Goal: Task Accomplishment & Management: Use online tool/utility

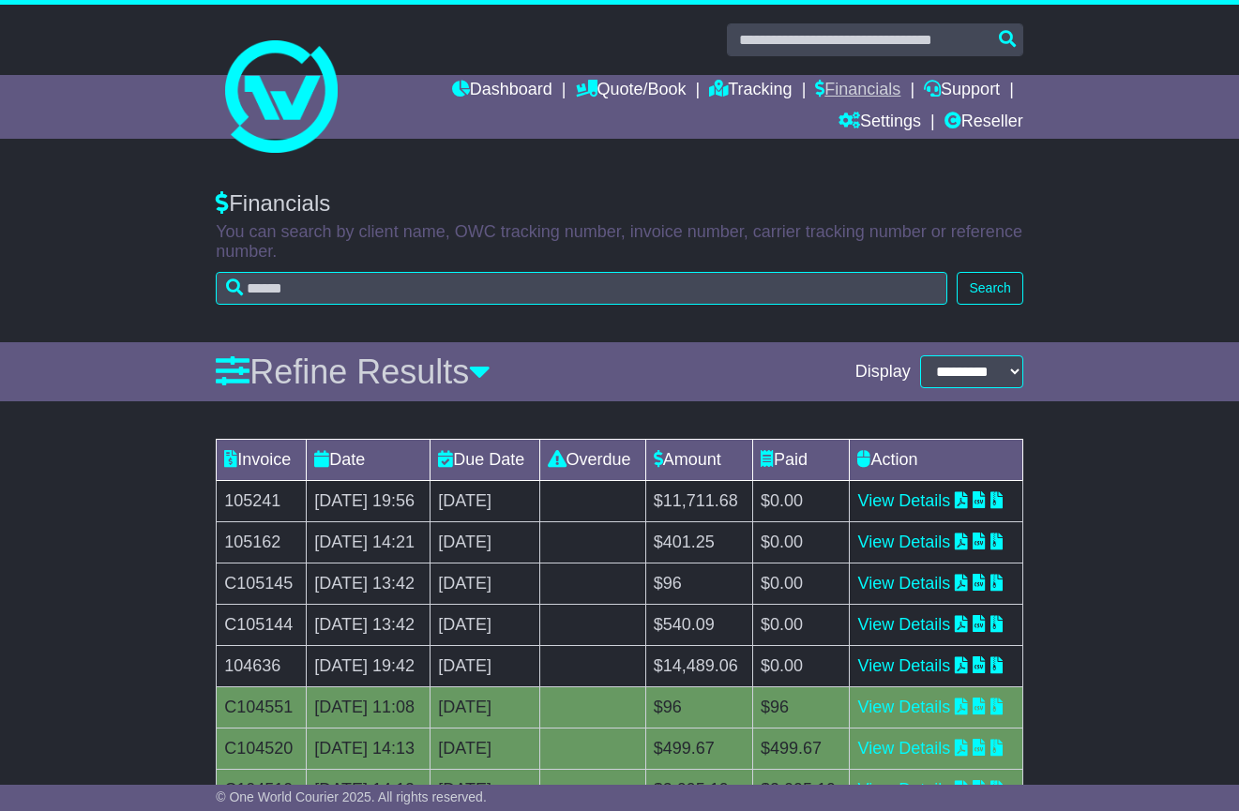
click at [873, 86] on link "Financials" at bounding box center [857, 91] width 85 height 32
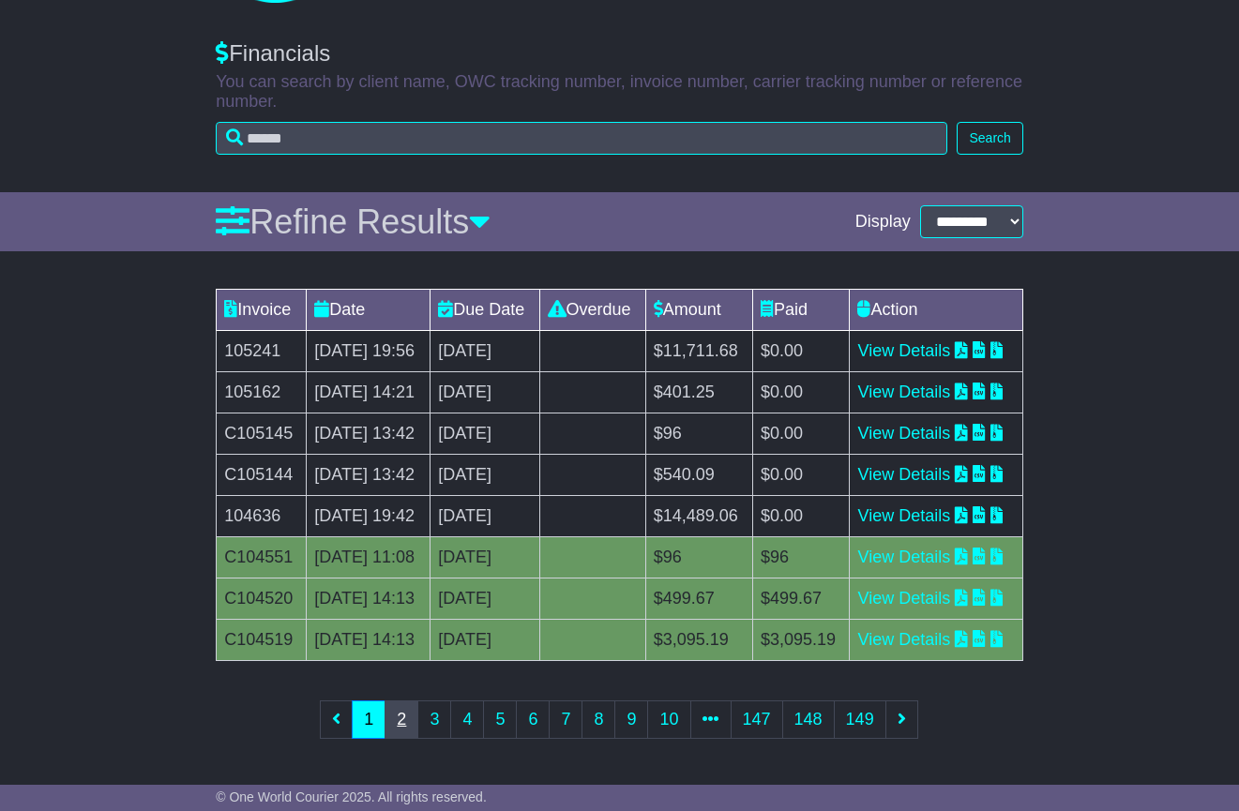
click at [413, 726] on link "2" at bounding box center [401, 719] width 34 height 38
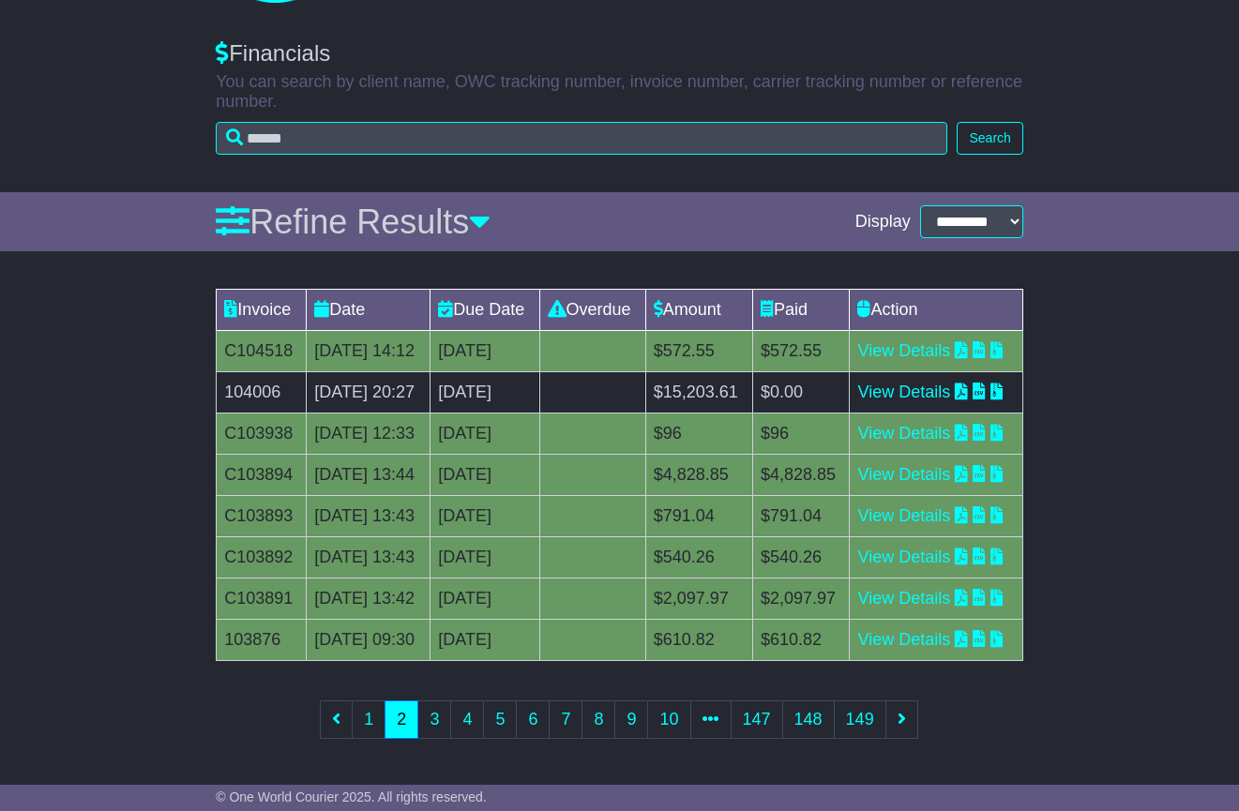
scroll to position [363, 0]
click at [429, 738] on link "3" at bounding box center [434, 719] width 34 height 38
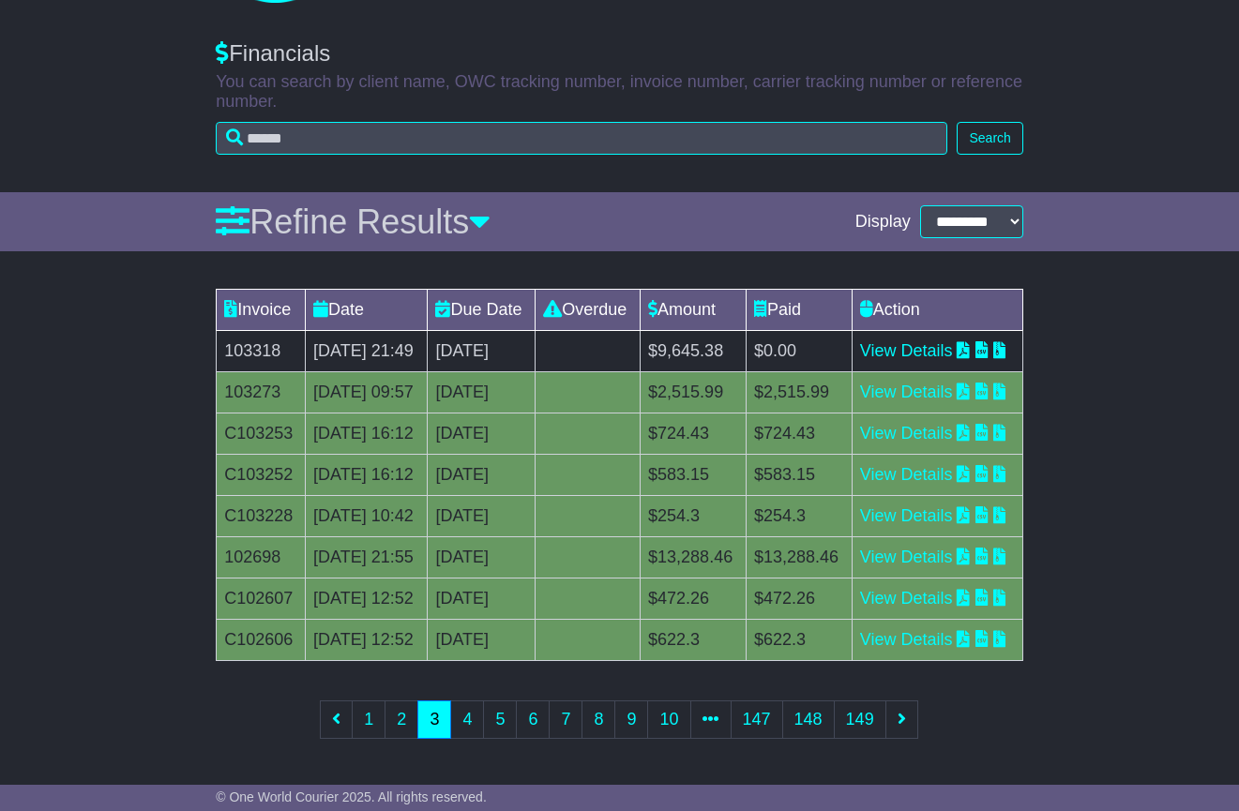
scroll to position [374, 0]
click at [469, 715] on link "4" at bounding box center [467, 719] width 34 height 38
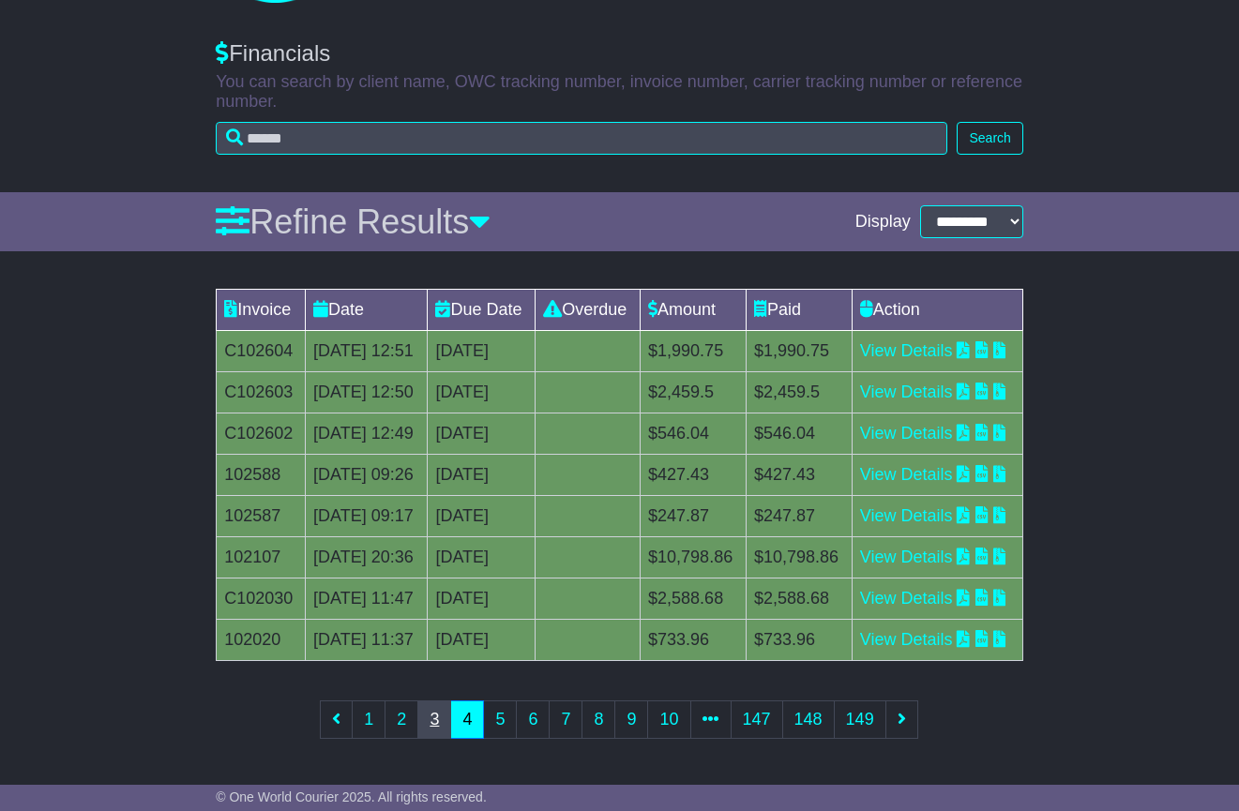
click at [436, 721] on link "3" at bounding box center [434, 719] width 34 height 38
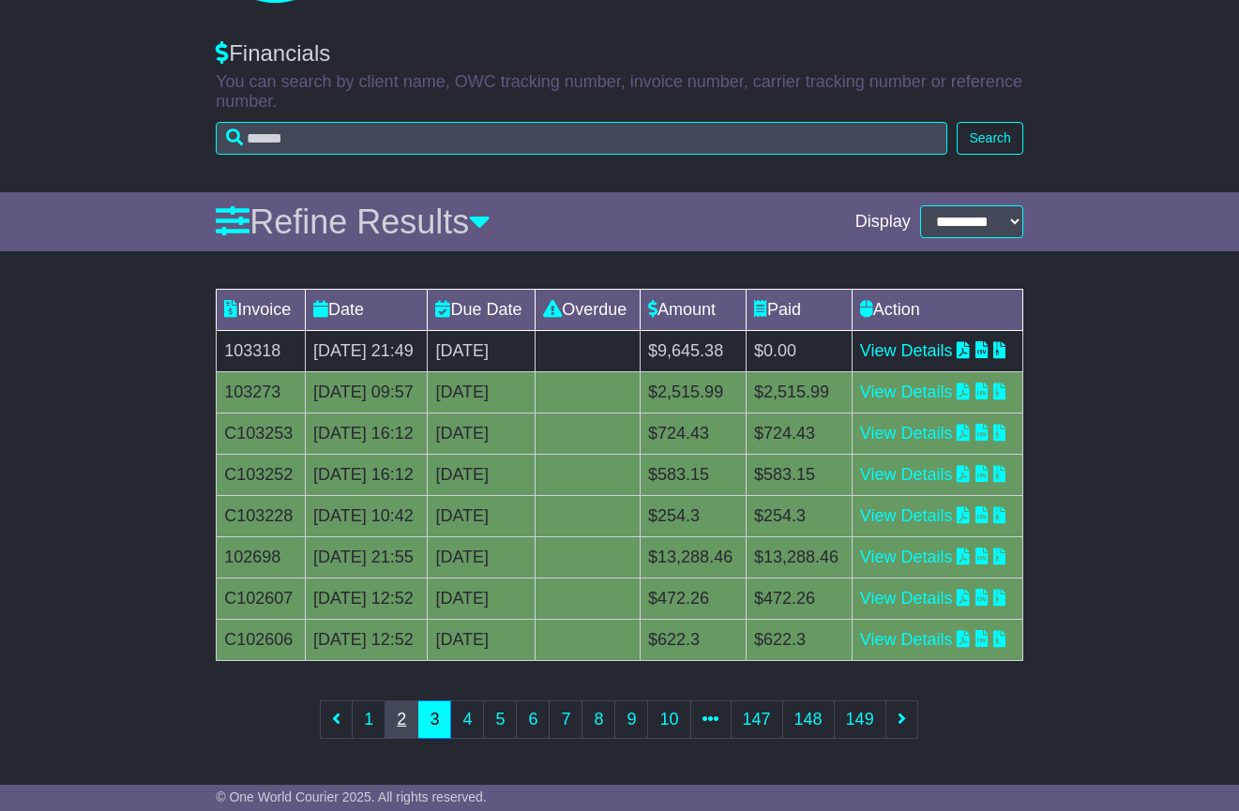
click at [405, 721] on link "2" at bounding box center [401, 719] width 34 height 38
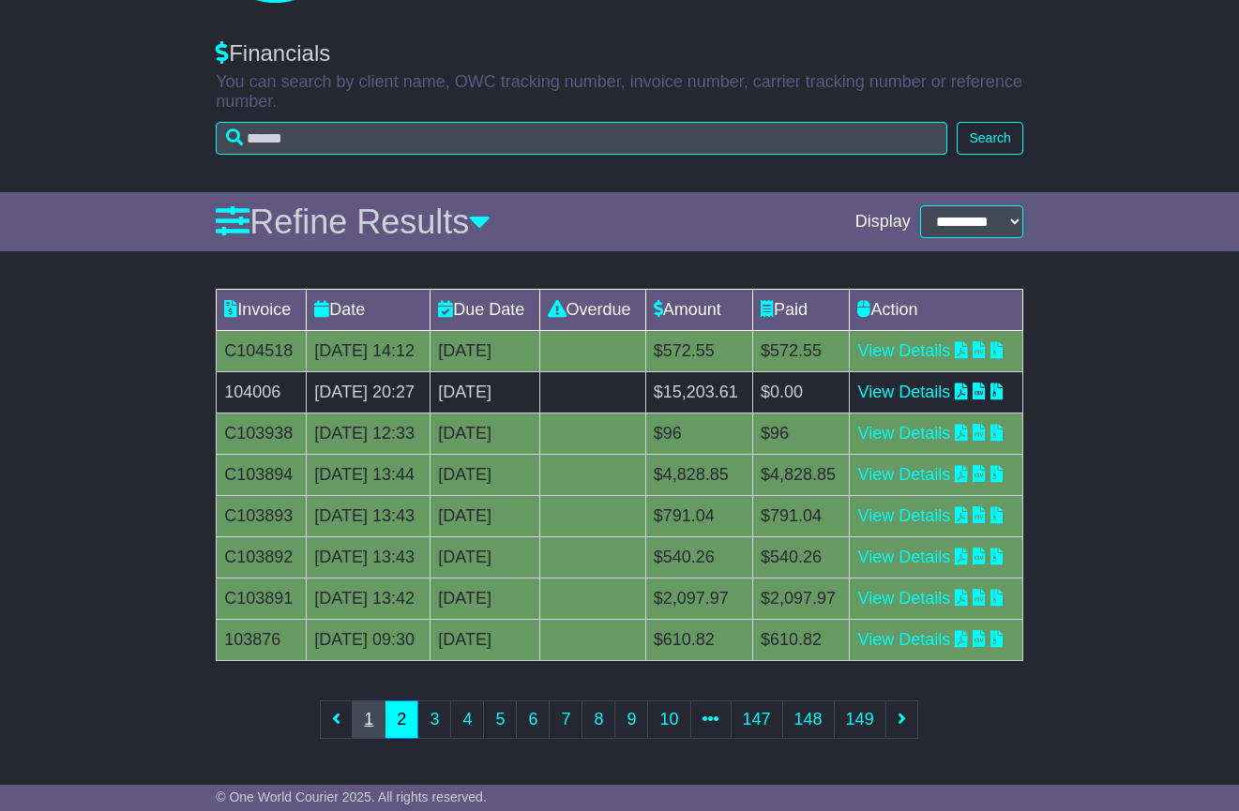
click at [366, 727] on link "1" at bounding box center [369, 719] width 34 height 38
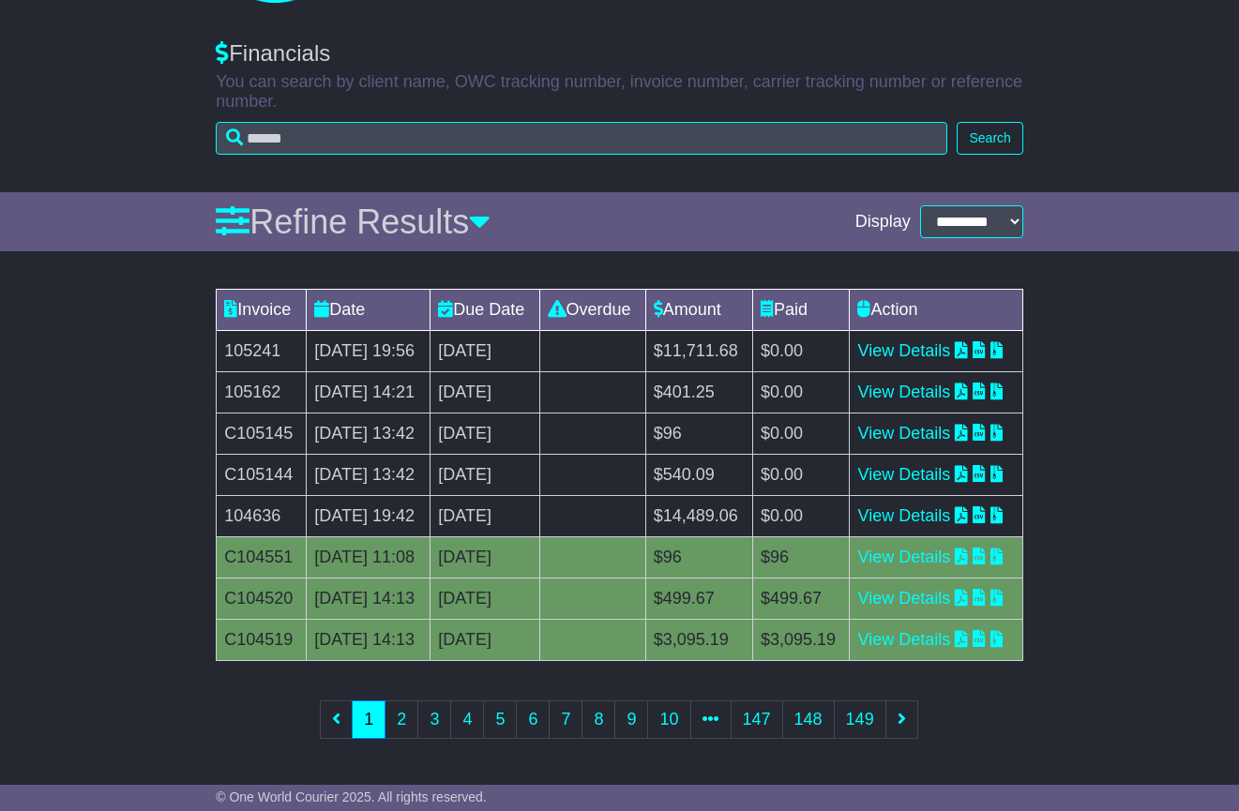
scroll to position [0, 0]
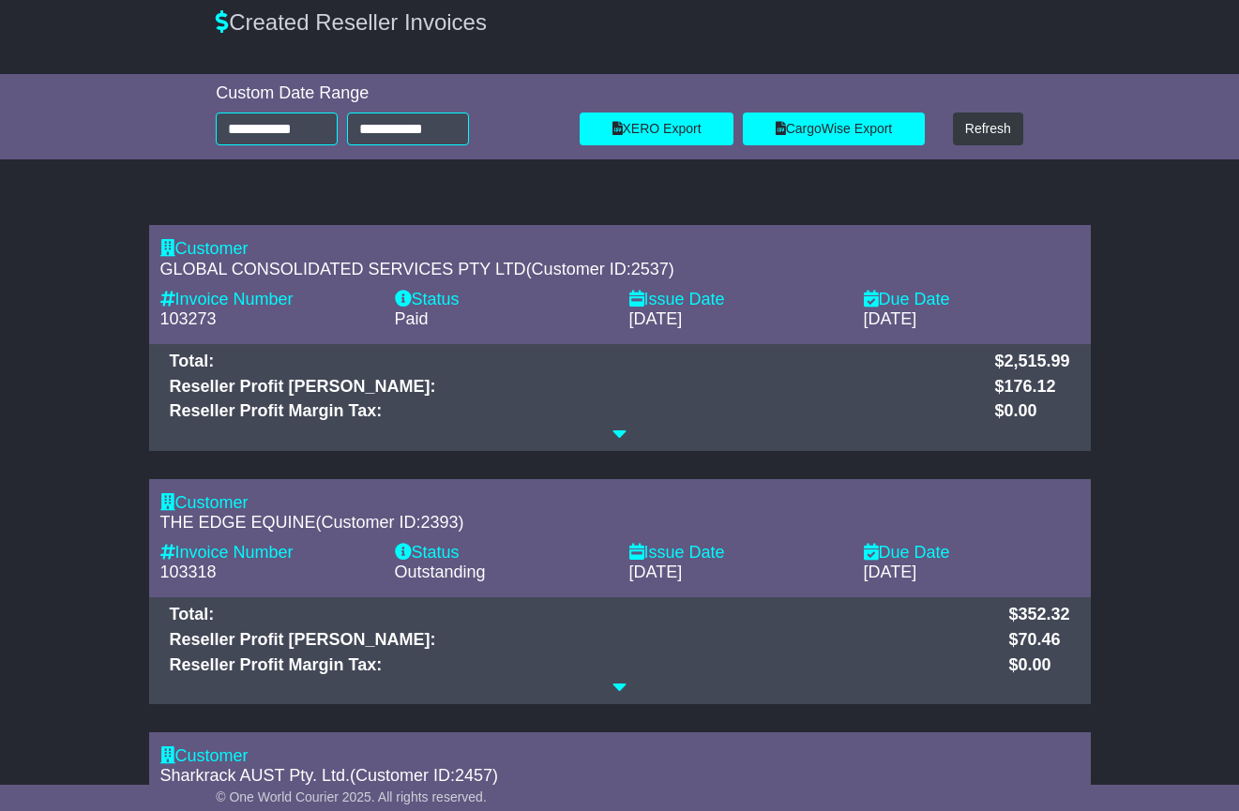
scroll to position [215, 0]
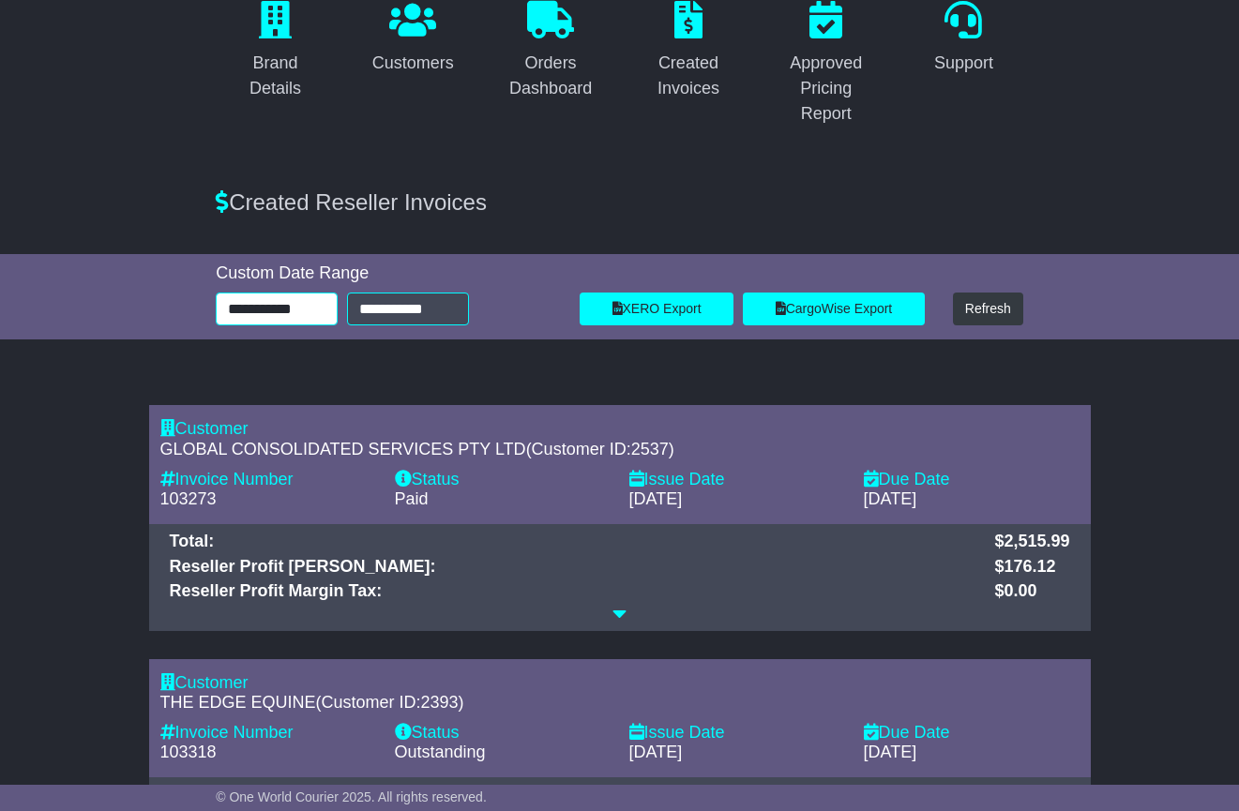
click at [309, 293] on input "**********" at bounding box center [277, 309] width 122 height 33
click at [308, 294] on input "**********" at bounding box center [277, 309] width 122 height 33
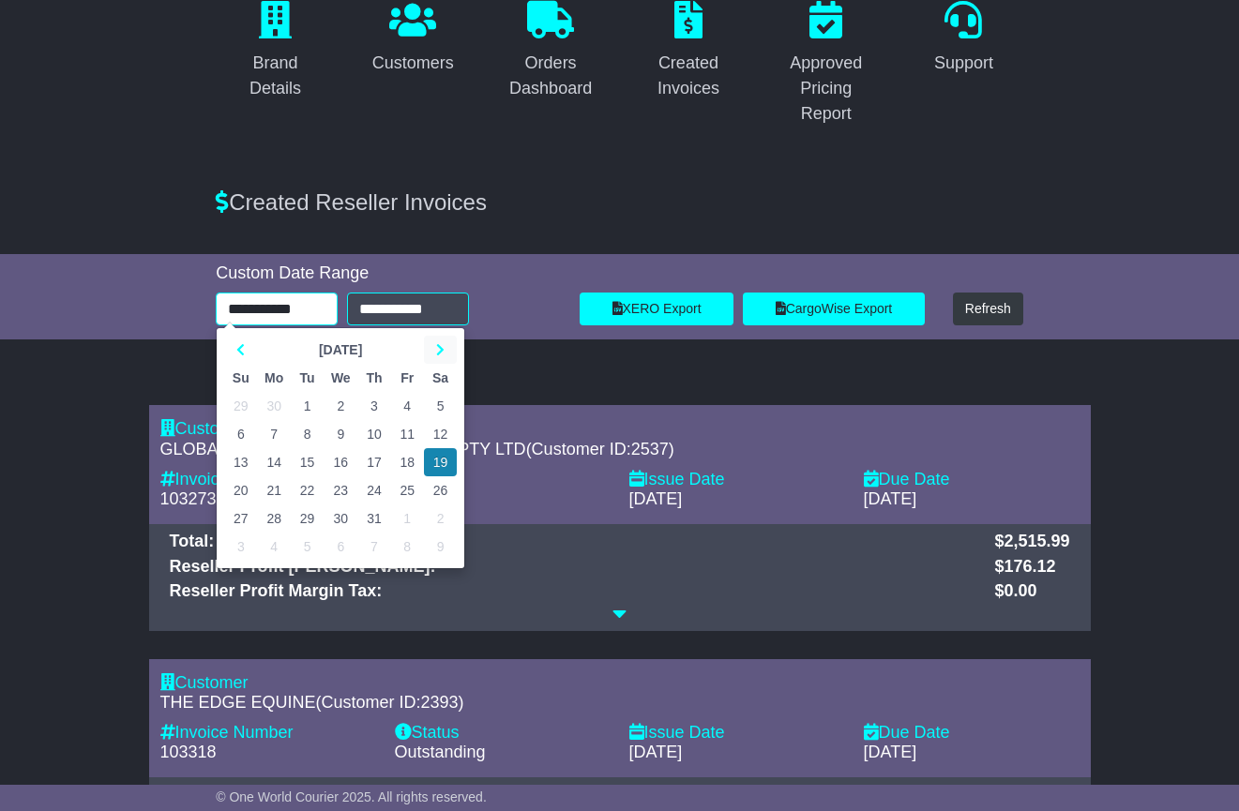
click at [448, 347] on th at bounding box center [440, 350] width 33 height 28
click at [243, 459] on td "10" at bounding box center [240, 462] width 33 height 28
type input "**********"
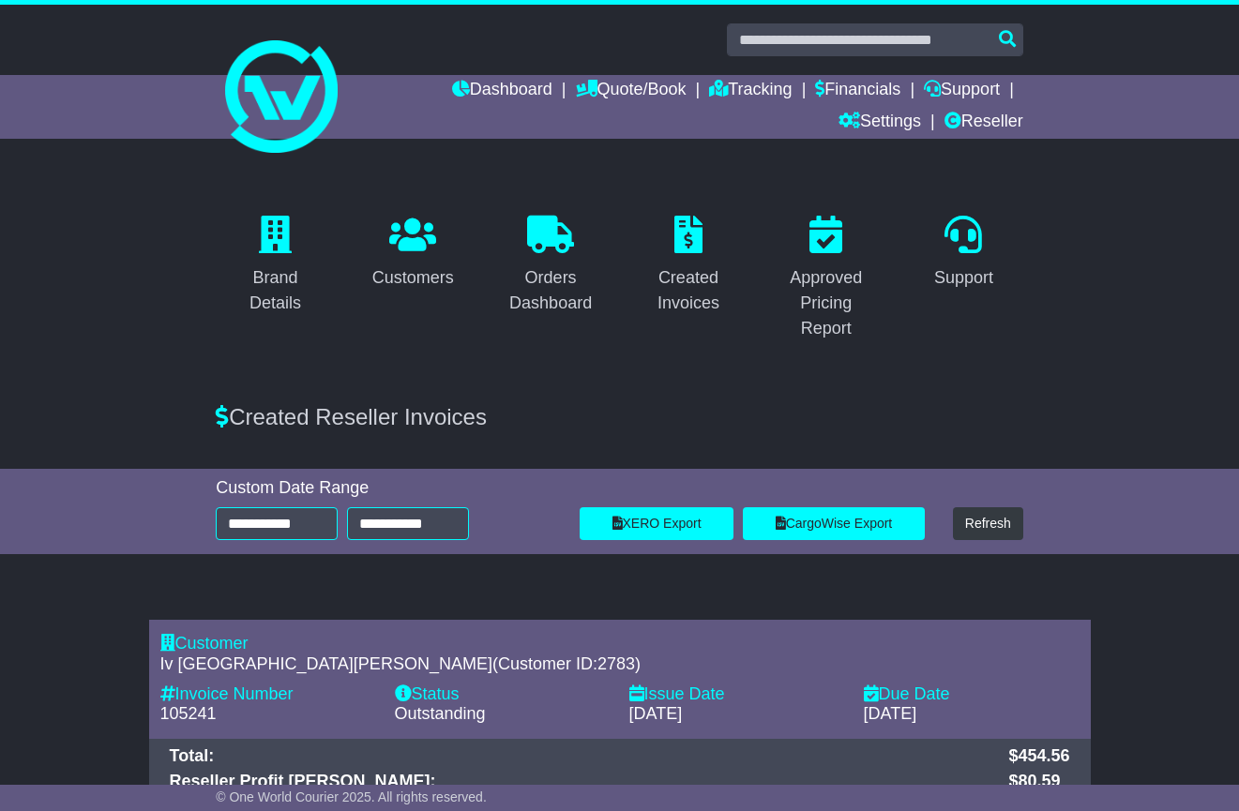
scroll to position [177, 0]
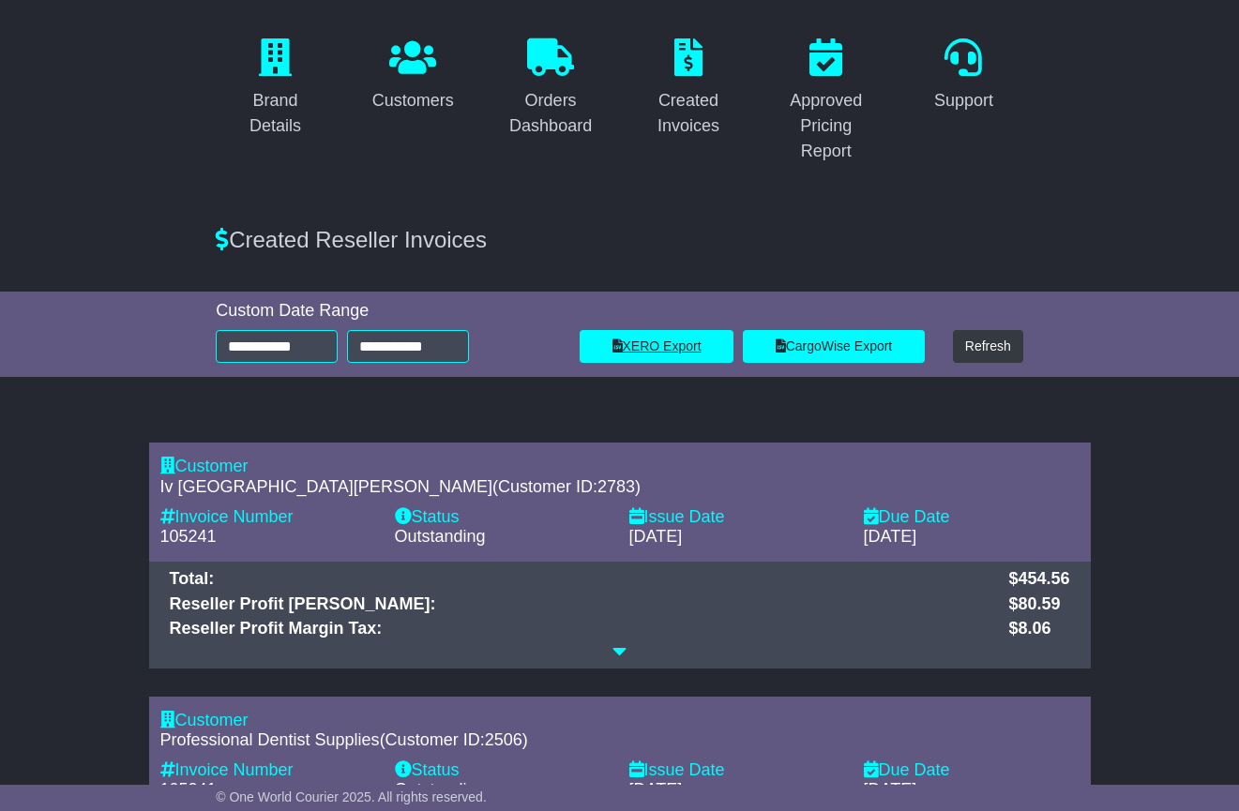
click at [677, 347] on link "XERO Export" at bounding box center [656, 346] width 154 height 33
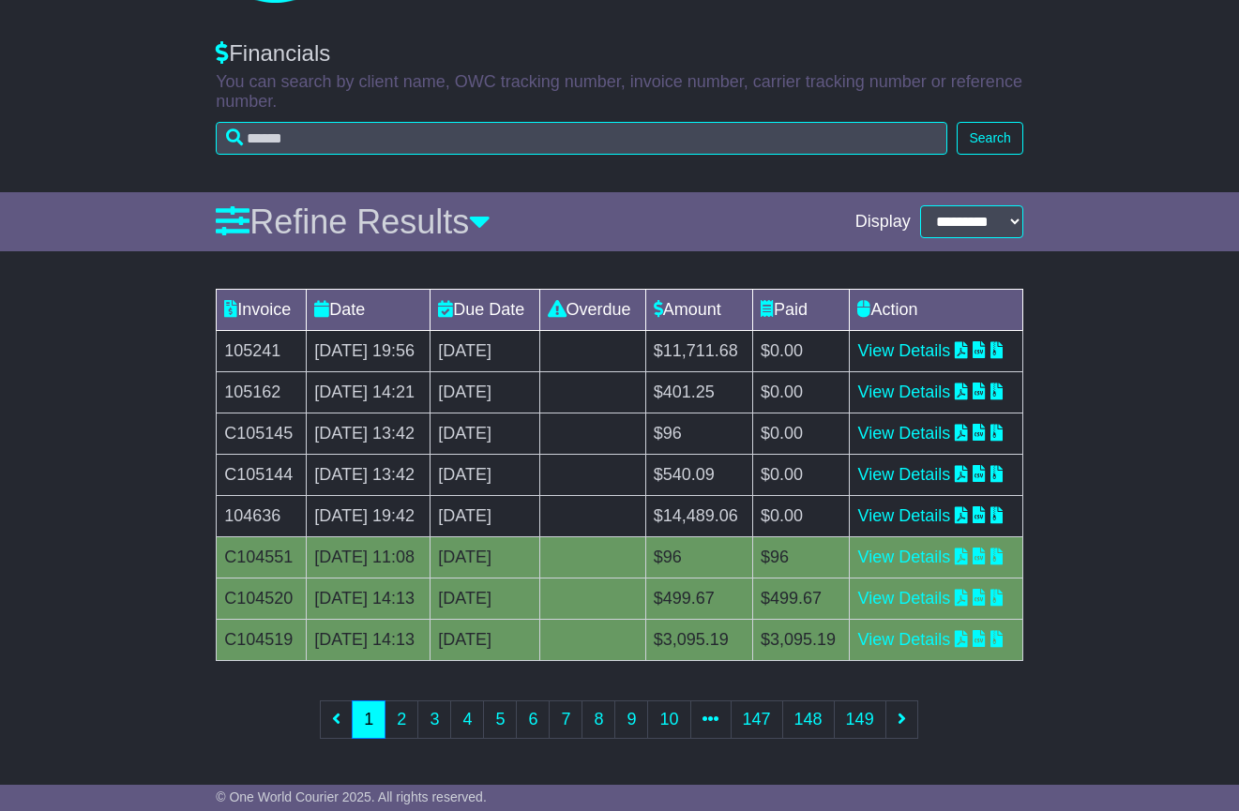
scroll to position [374, 0]
